Goal: Transaction & Acquisition: Purchase product/service

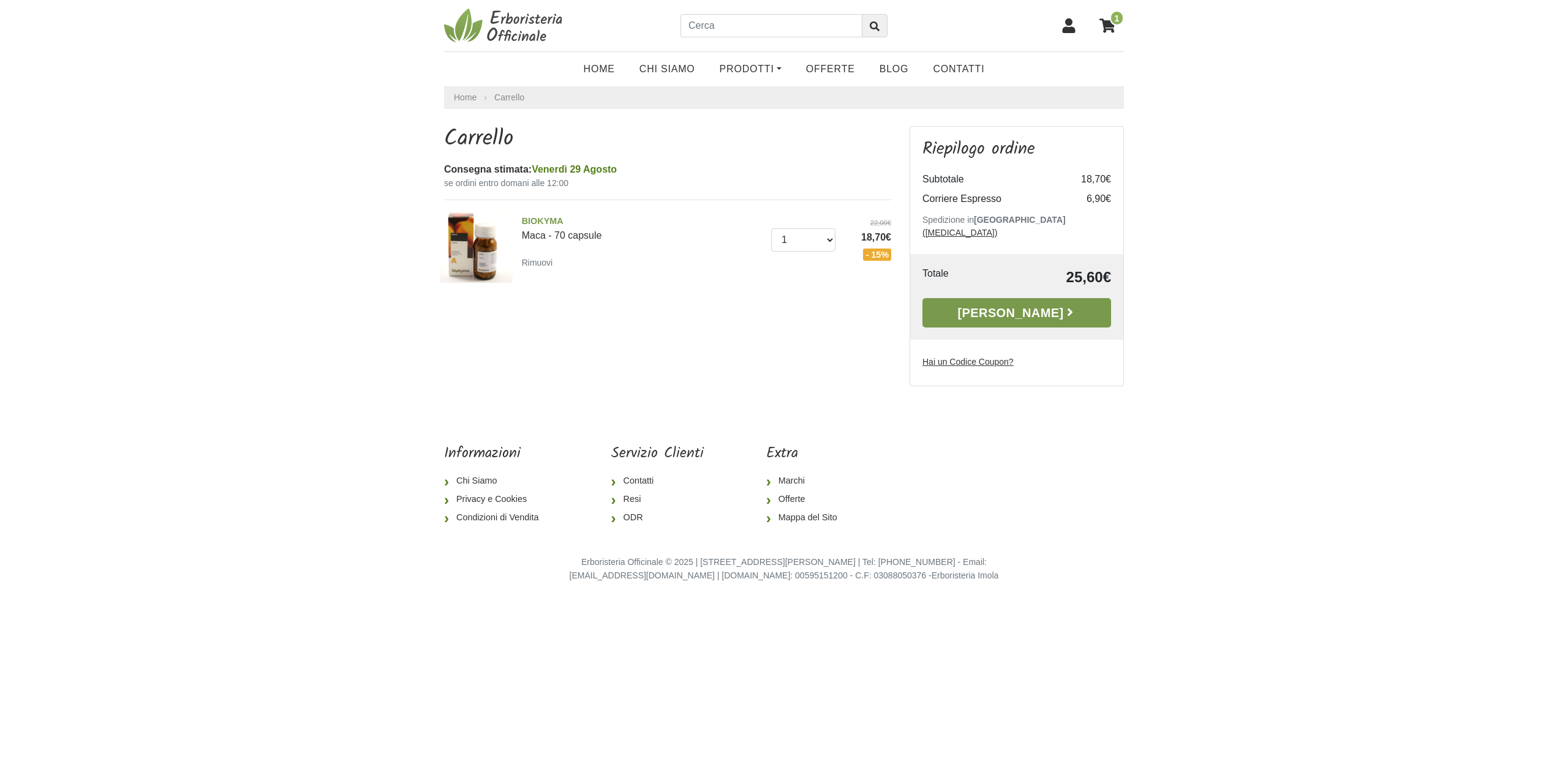
click at [1022, 303] on link "Alla Cassa" at bounding box center [1017, 312] width 189 height 29
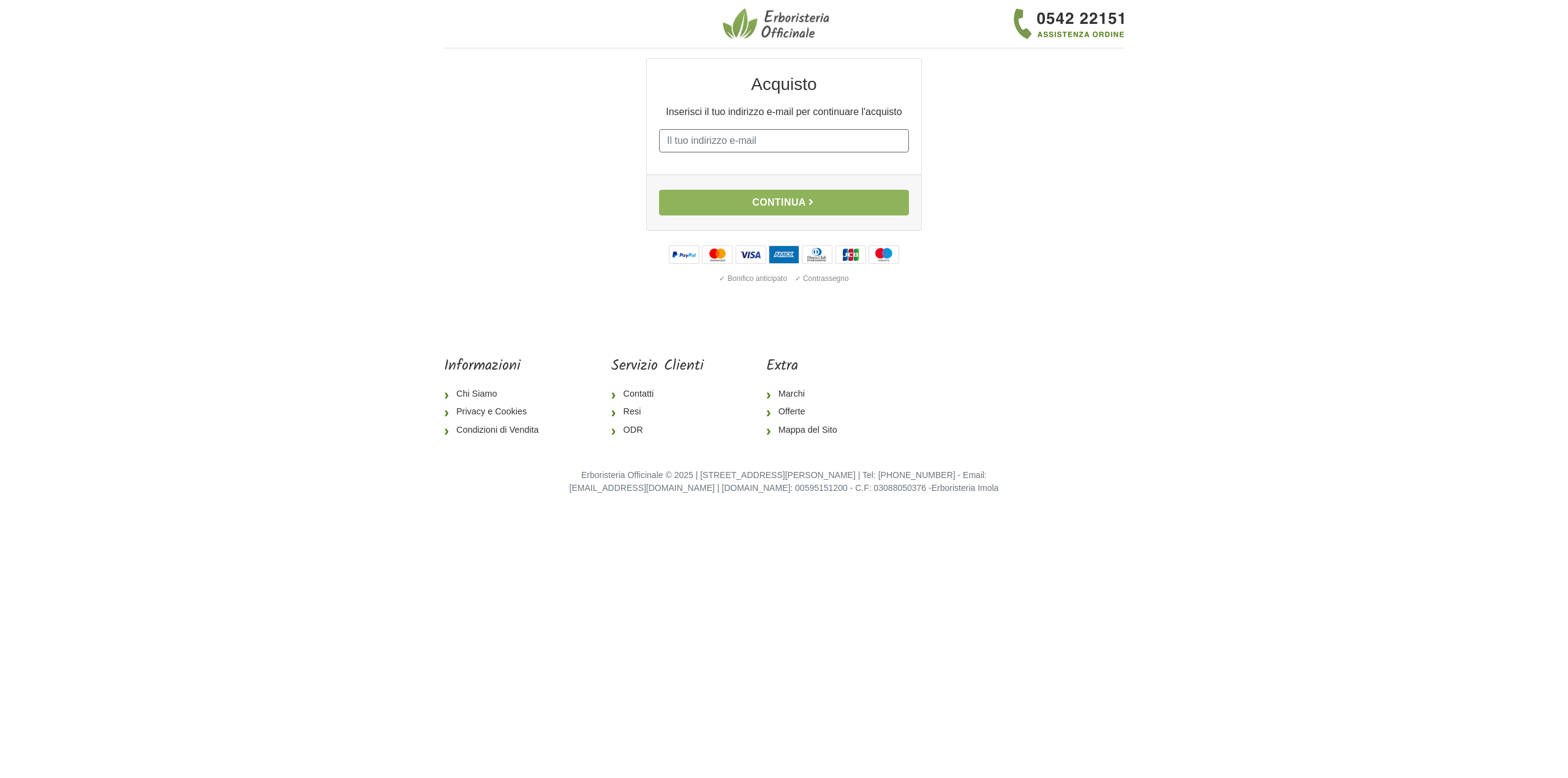
click at [786, 143] on input "E-mail" at bounding box center [784, 140] width 250 height 23
type input "avv.francescomagni@libero.it"
click at [766, 199] on button "Continua" at bounding box center [784, 202] width 250 height 25
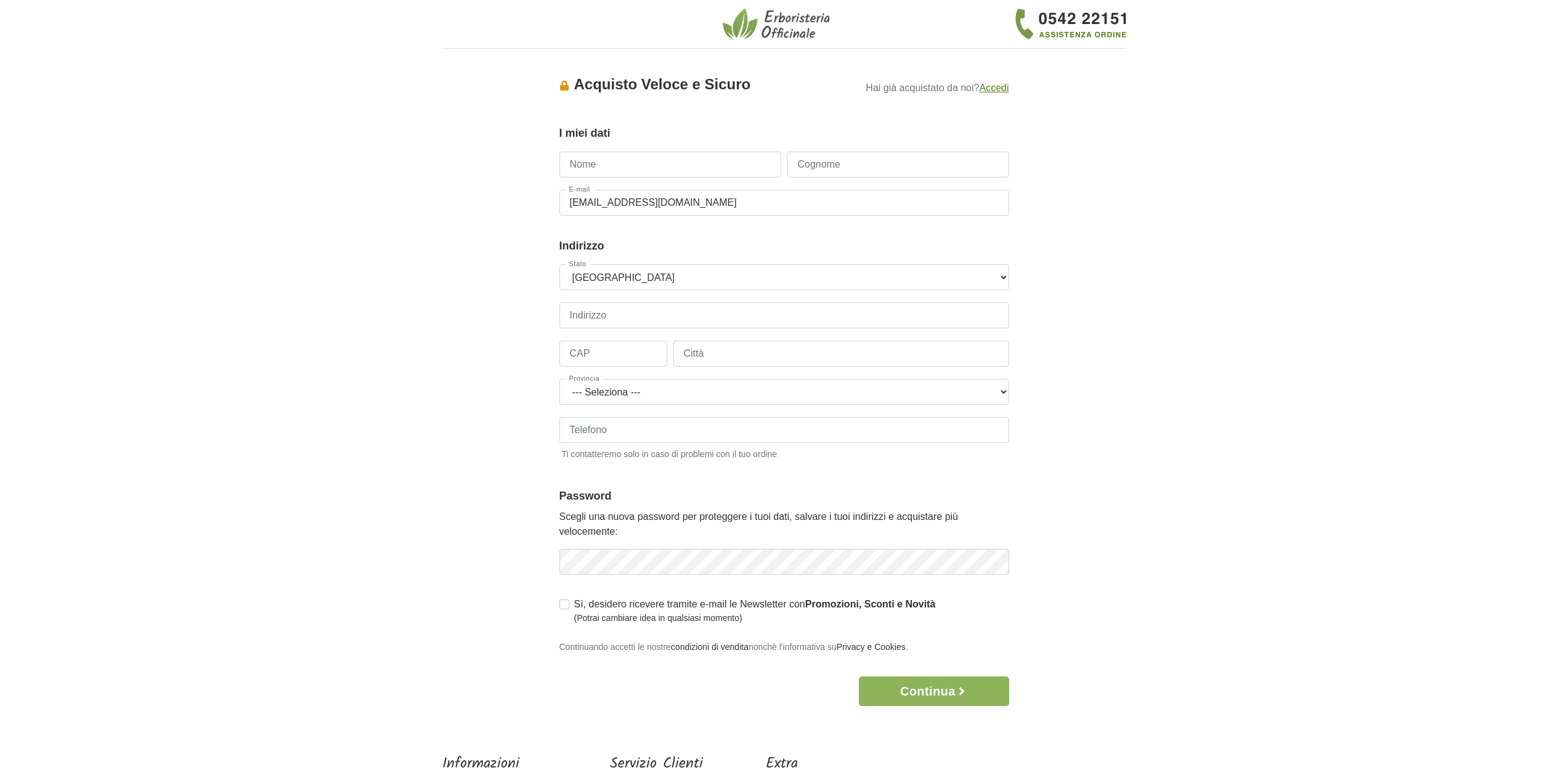
click at [690, 161] on input "Nome" at bounding box center [669, 165] width 222 height 26
type input "francesco"
click at [836, 169] on input "Cognome" at bounding box center [898, 165] width 222 height 26
type input "magni"
click at [681, 320] on input "Indirizzo" at bounding box center [784, 316] width 449 height 26
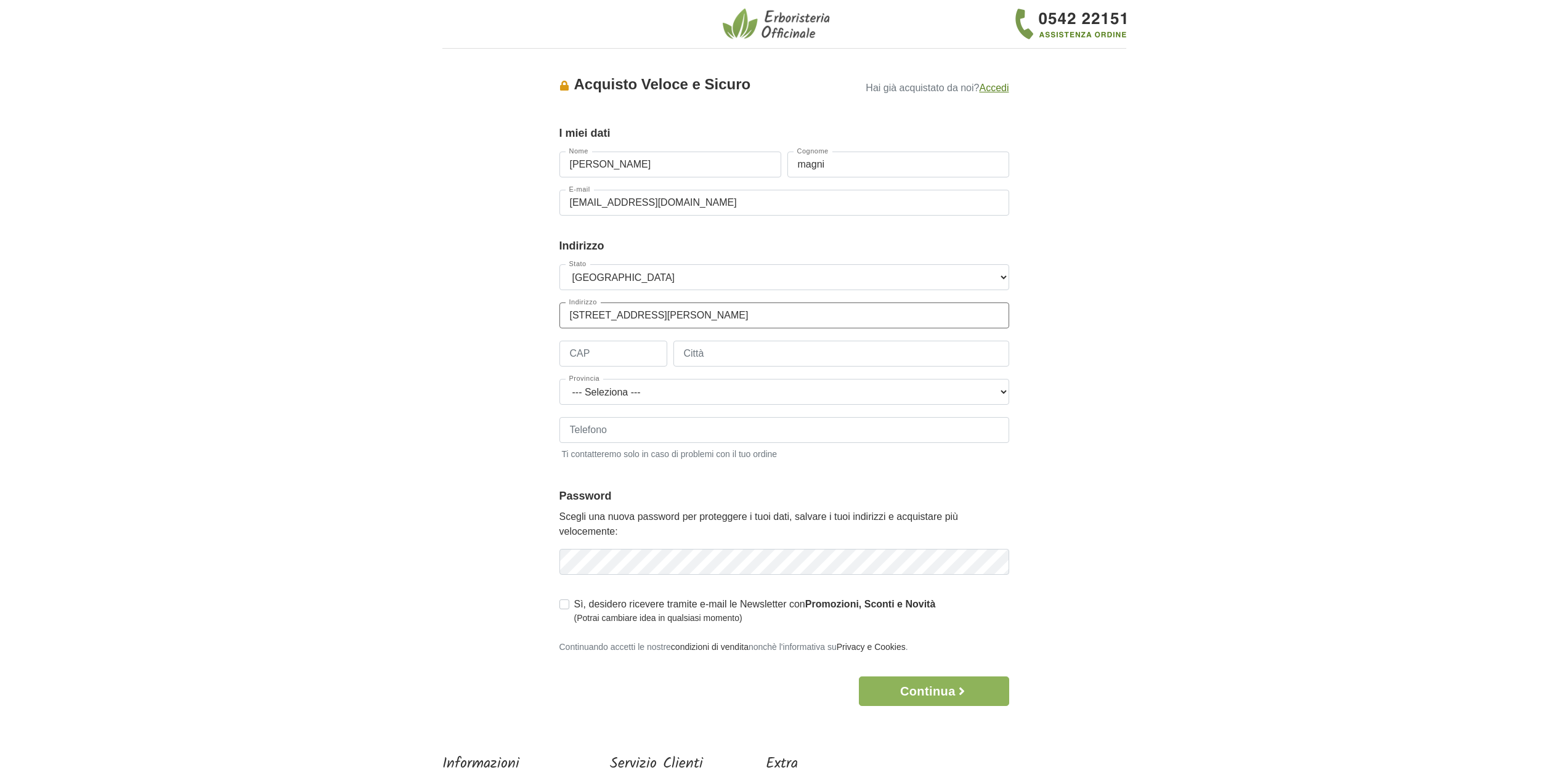
type input "via cesare battisti 3"
click at [605, 355] on input "CAP" at bounding box center [612, 353] width 107 height 26
type input "35121"
click at [781, 355] on input "Città" at bounding box center [841, 353] width 336 height 26
type input "padova"
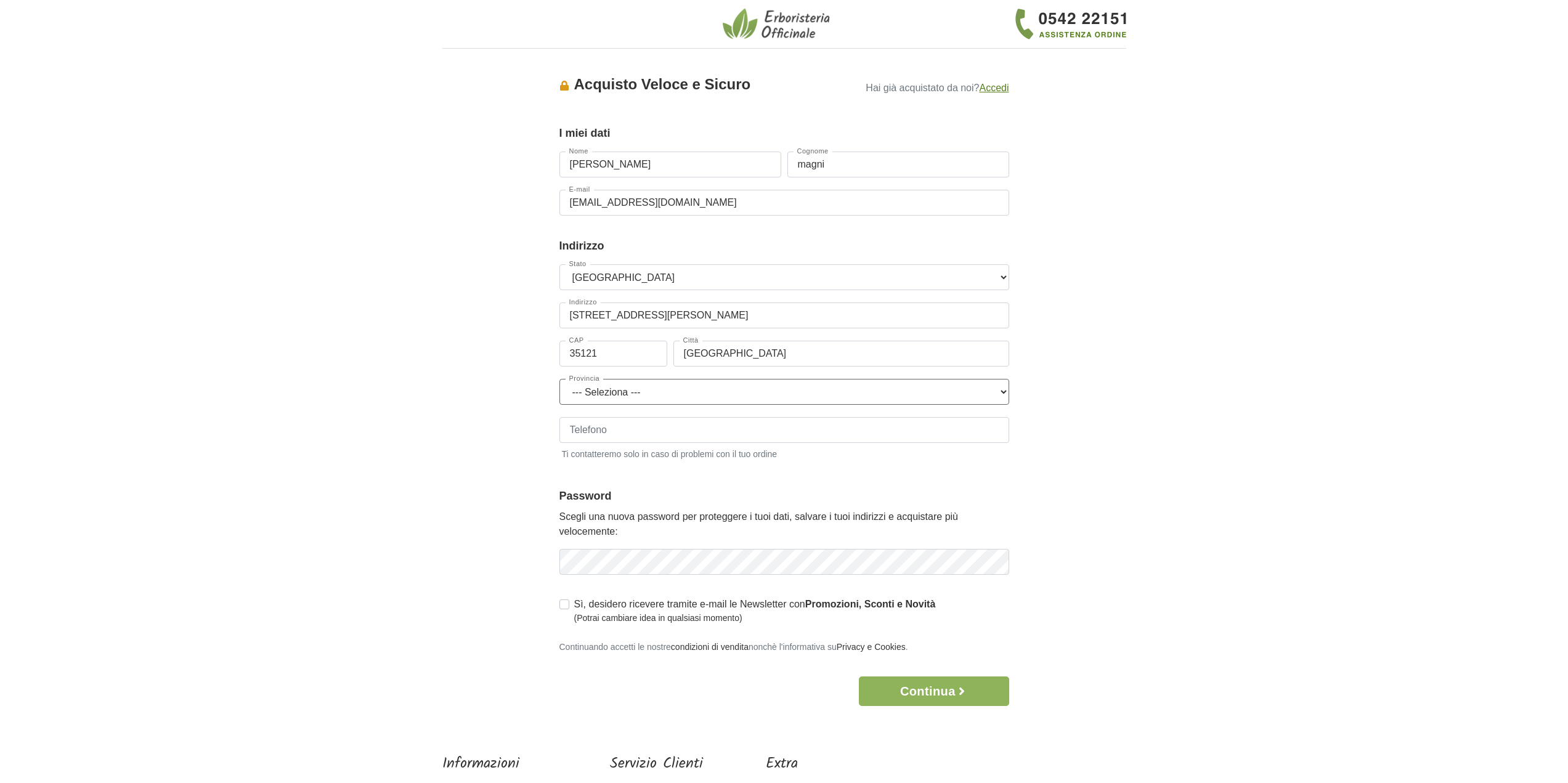
click at [688, 391] on select "--- Seleziona --- Agrigento Alessandria Ancona Aosta Arezzo Ascoli Piceno Asti …" at bounding box center [784, 392] width 449 height 26
select select "3905"
click at [688, 391] on select "--- Seleziona --- Agrigento Alessandria Ancona Aosta Arezzo Ascoli Piceno Asti …" at bounding box center [784, 392] width 449 height 26
click at [689, 433] on input "Telefono" at bounding box center [784, 430] width 449 height 26
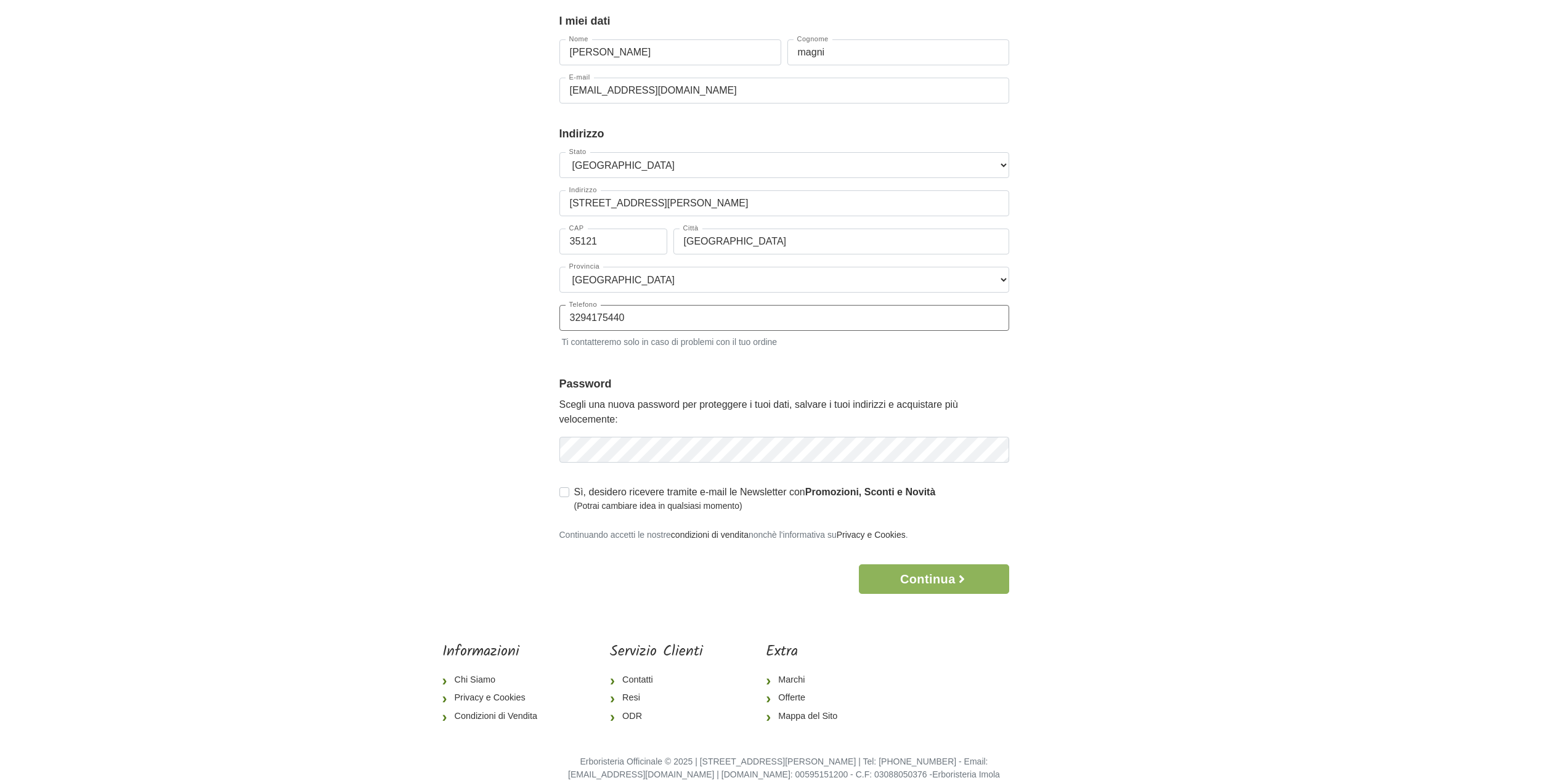
scroll to position [123, 0]
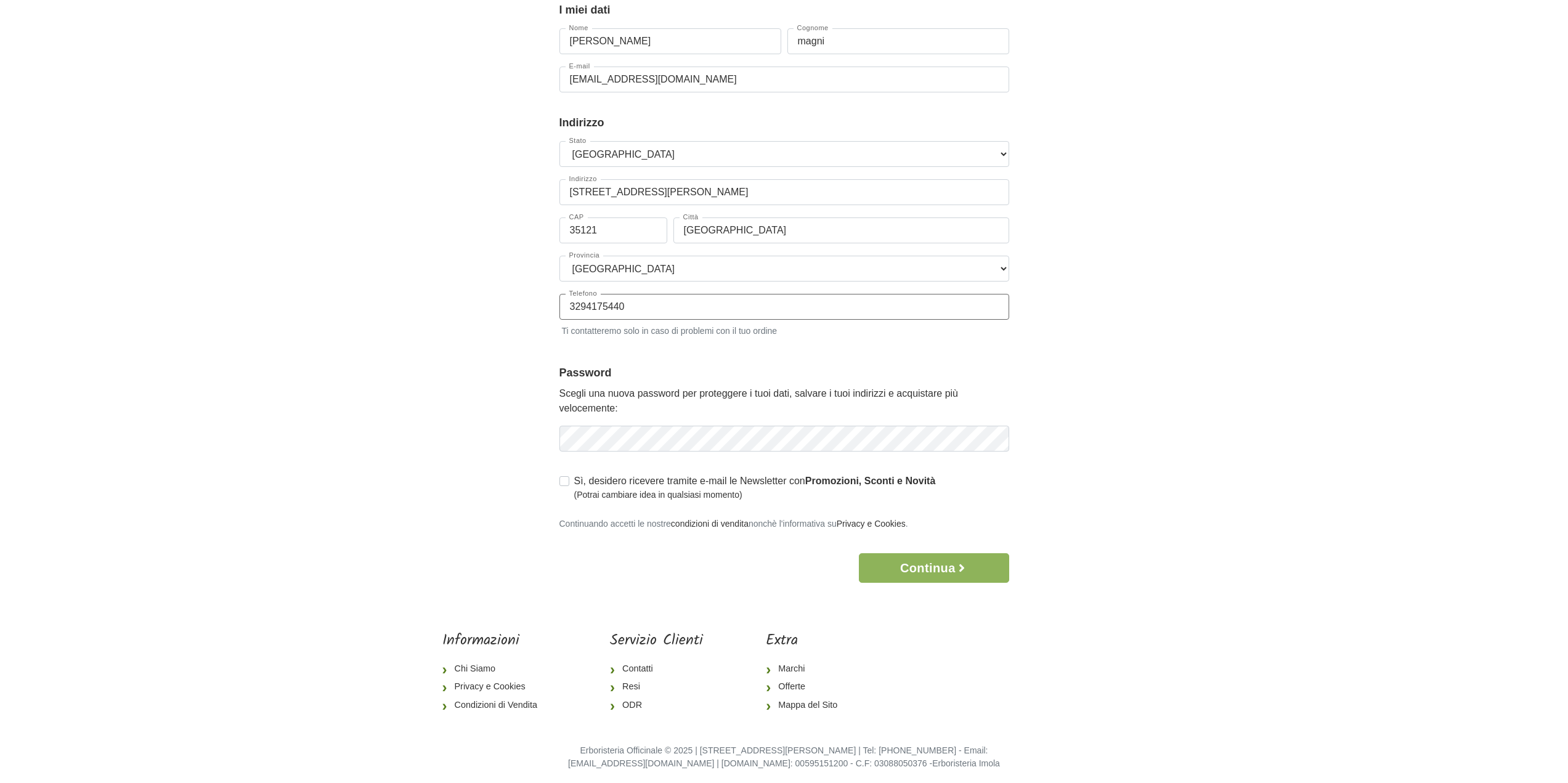
type input "3294175440"
click at [922, 566] on button "Continua" at bounding box center [933, 567] width 150 height 29
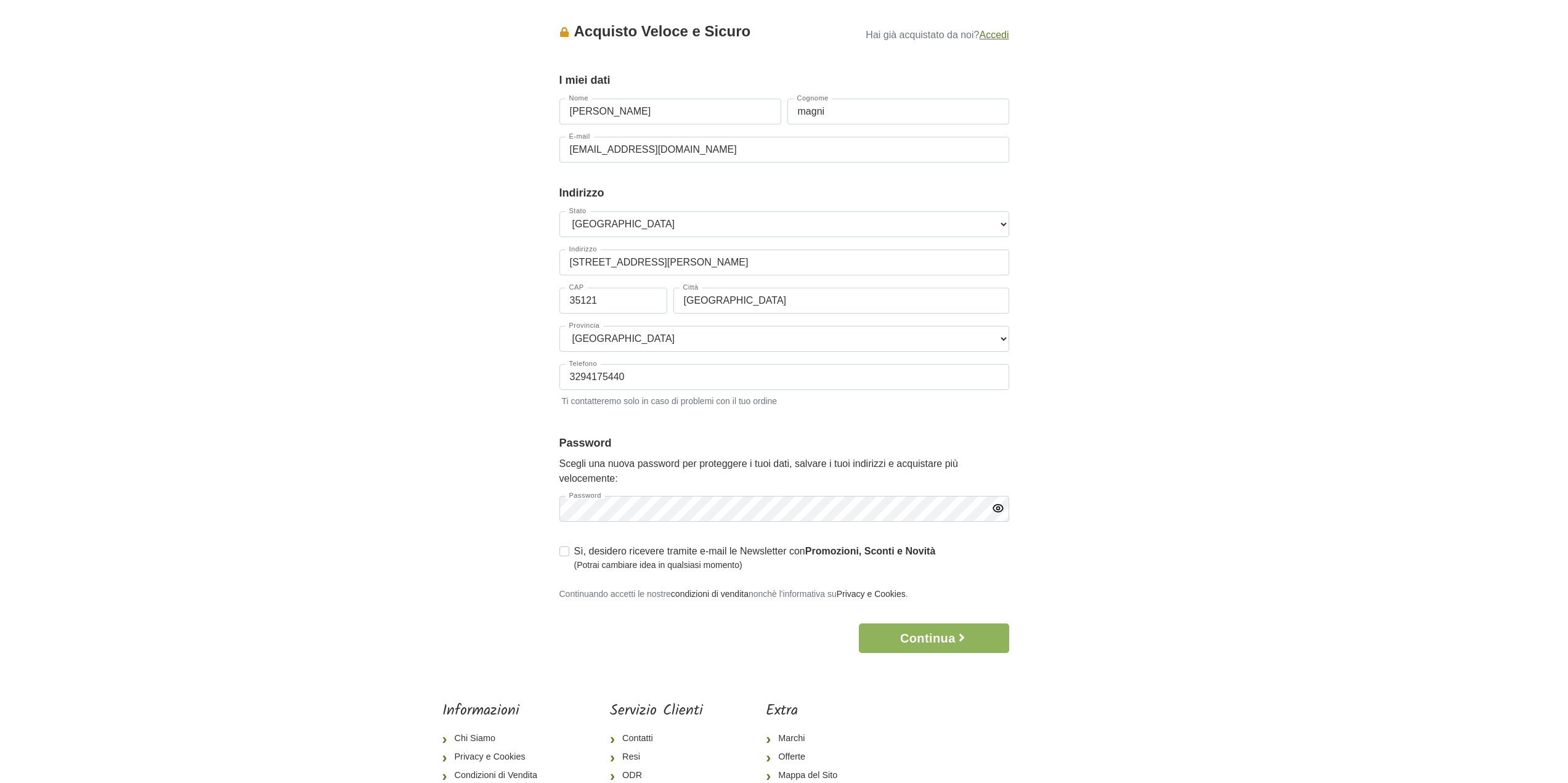
scroll to position [193, 0]
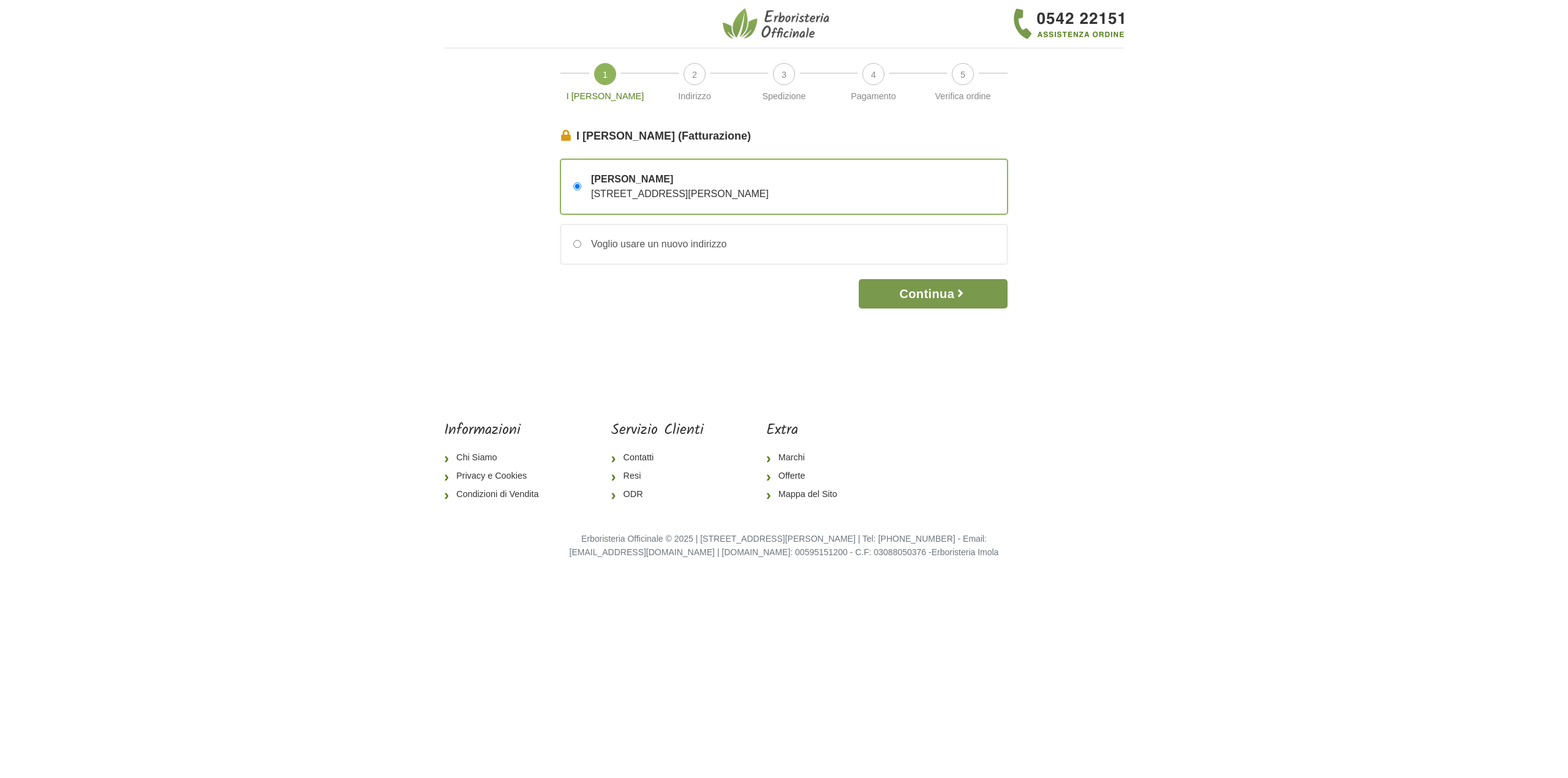
click at [941, 298] on button "Continua" at bounding box center [932, 293] width 149 height 29
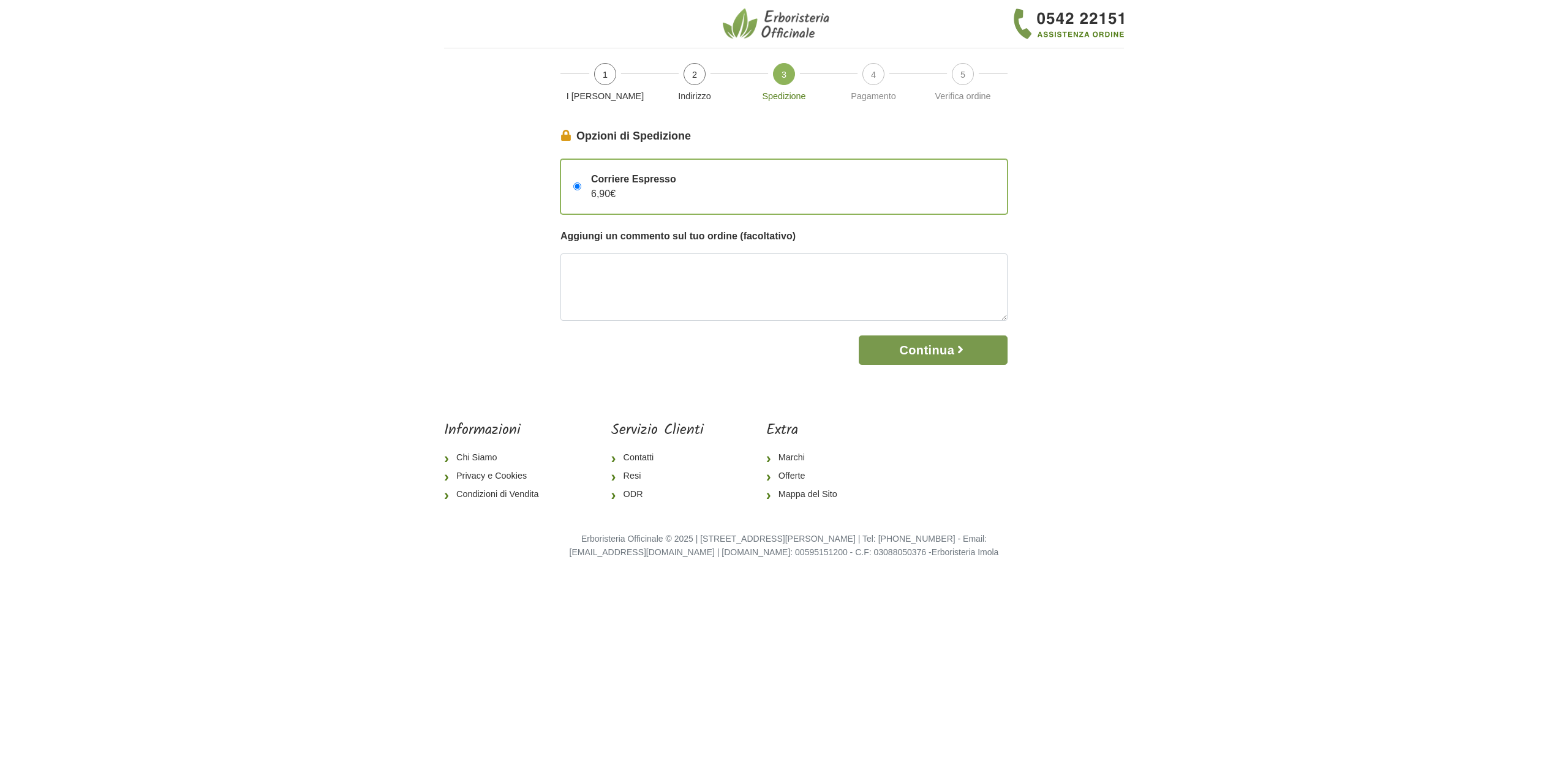
click at [921, 352] on button "Continua" at bounding box center [932, 349] width 149 height 29
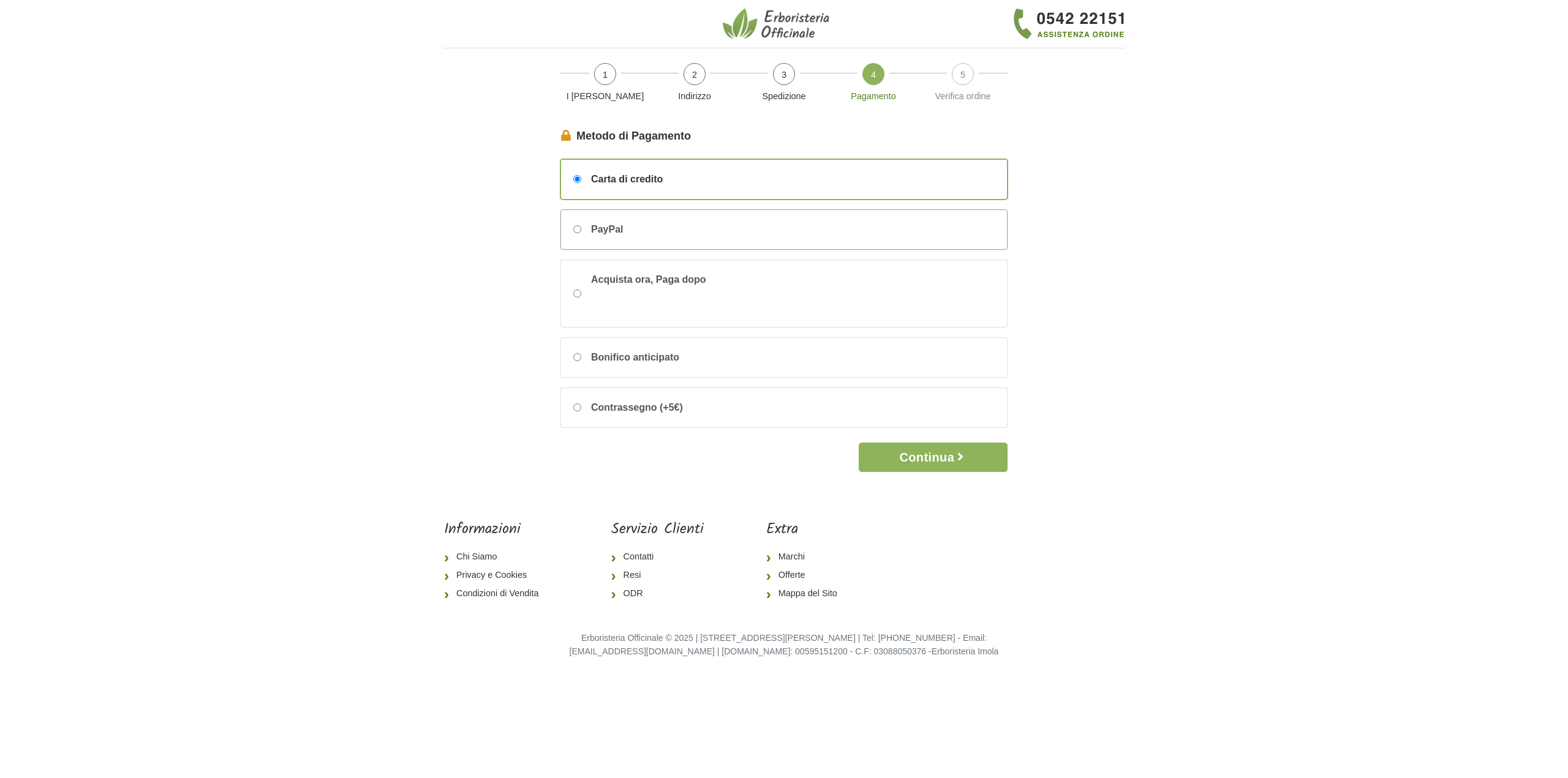
click at [578, 231] on input "PayPal" at bounding box center [577, 229] width 8 height 8
radio input "true"
click at [933, 454] on button "Continua" at bounding box center [932, 457] width 149 height 29
